Goal: Contribute content: Contribute content

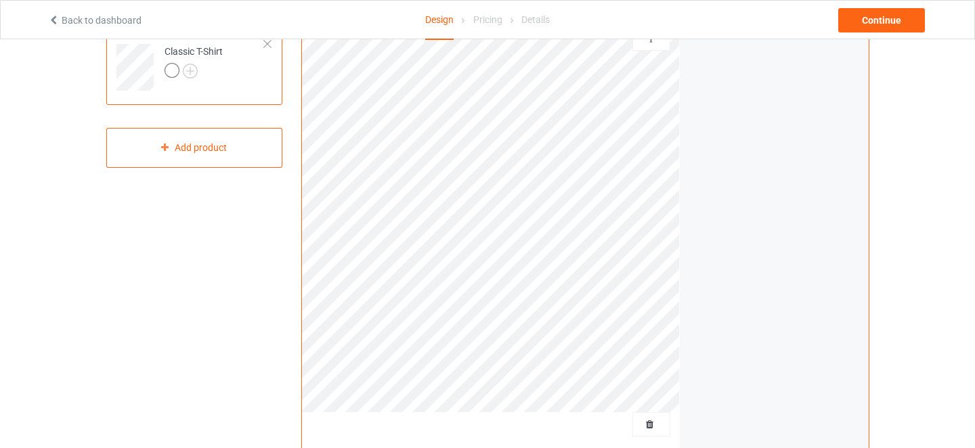
scroll to position [30, 0]
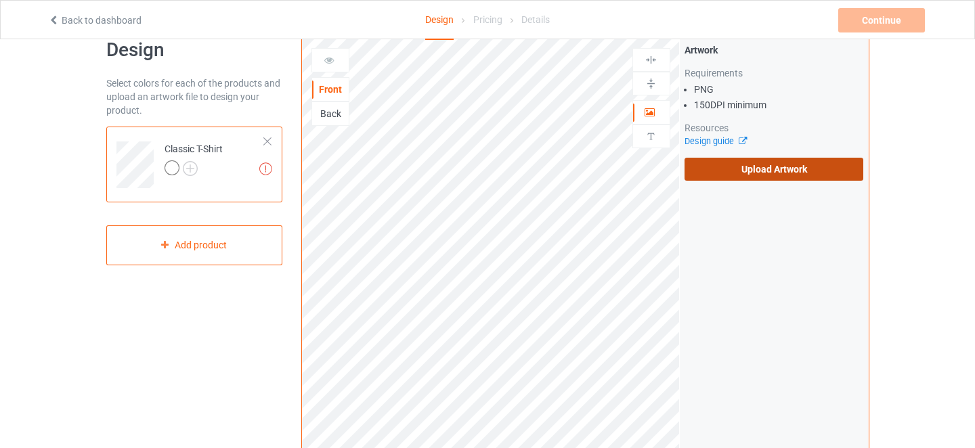
click at [708, 175] on label "Upload Artwork" at bounding box center [774, 169] width 179 height 23
click at [0, 0] on input "Upload Artwork" at bounding box center [0, 0] width 0 height 0
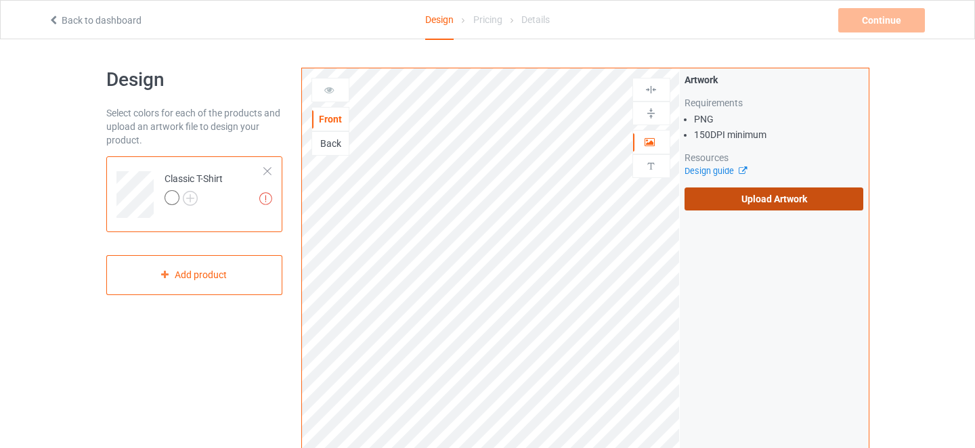
click at [742, 189] on label "Upload Artwork" at bounding box center [774, 199] width 179 height 23
click at [0, 0] on input "Upload Artwork" at bounding box center [0, 0] width 0 height 0
